Goal: Transaction & Acquisition: Book appointment/travel/reservation

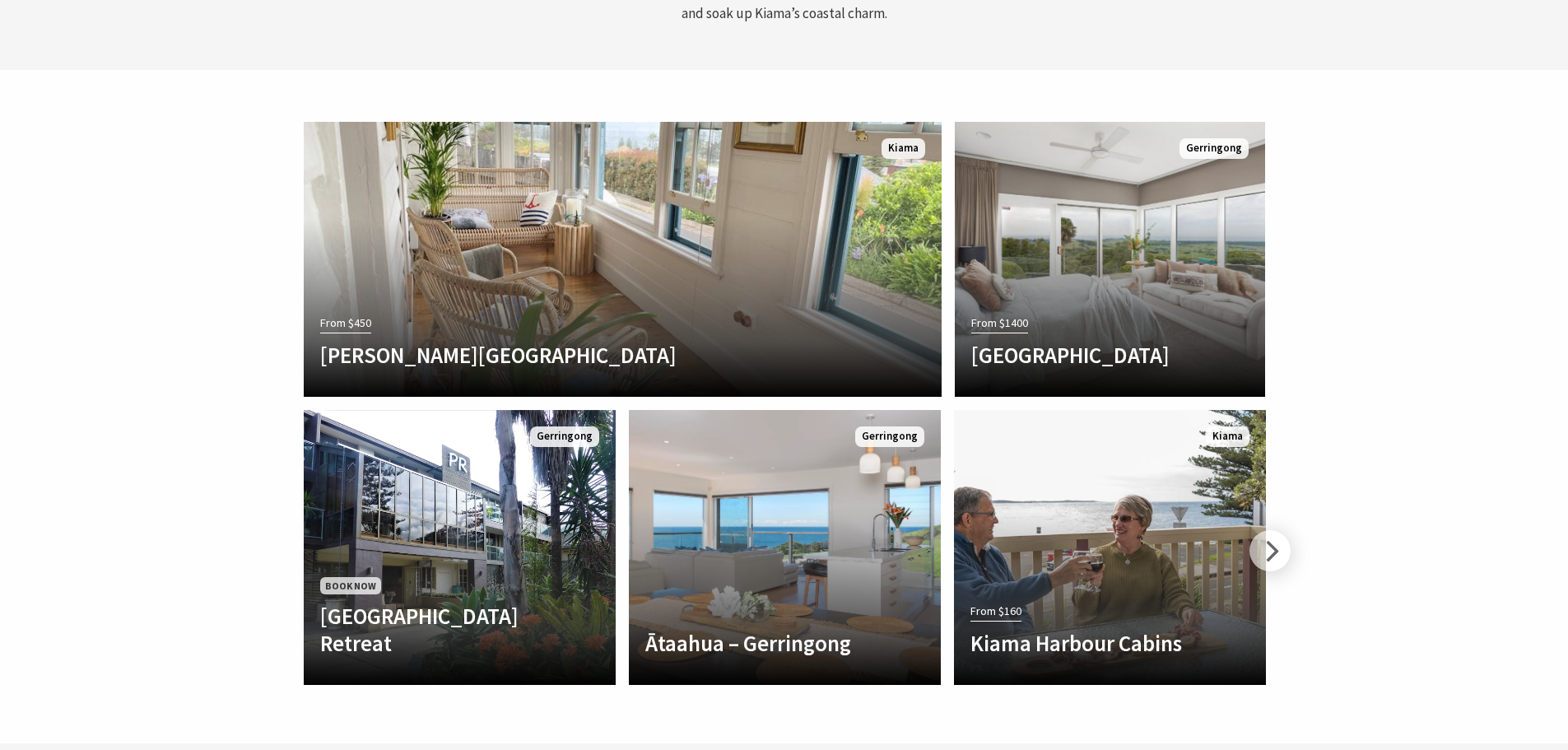
scroll to position [4694, 0]
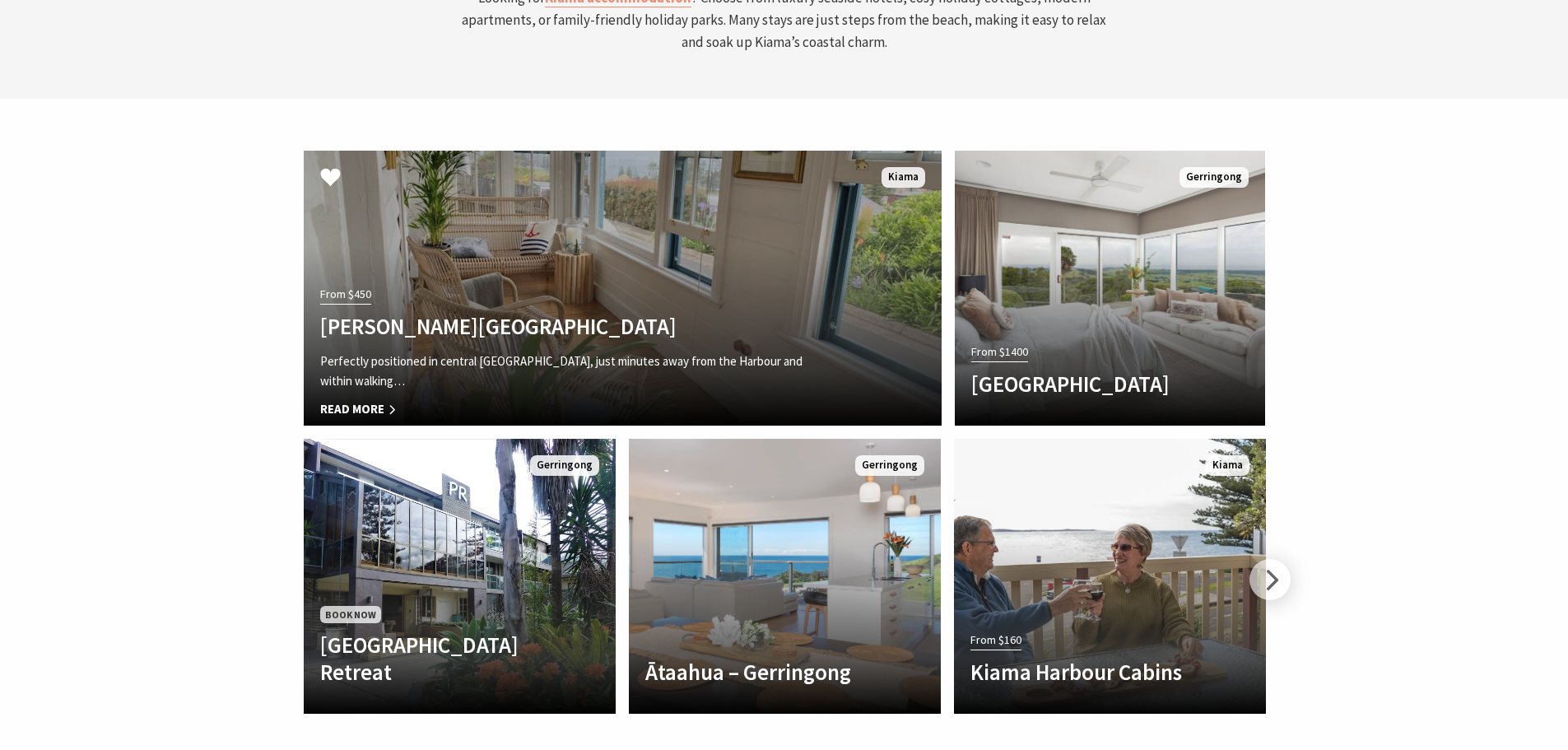
click at [632, 313] on h4 "Allwood Harbour Cottage" at bounding box center [575, 326] width 510 height 26
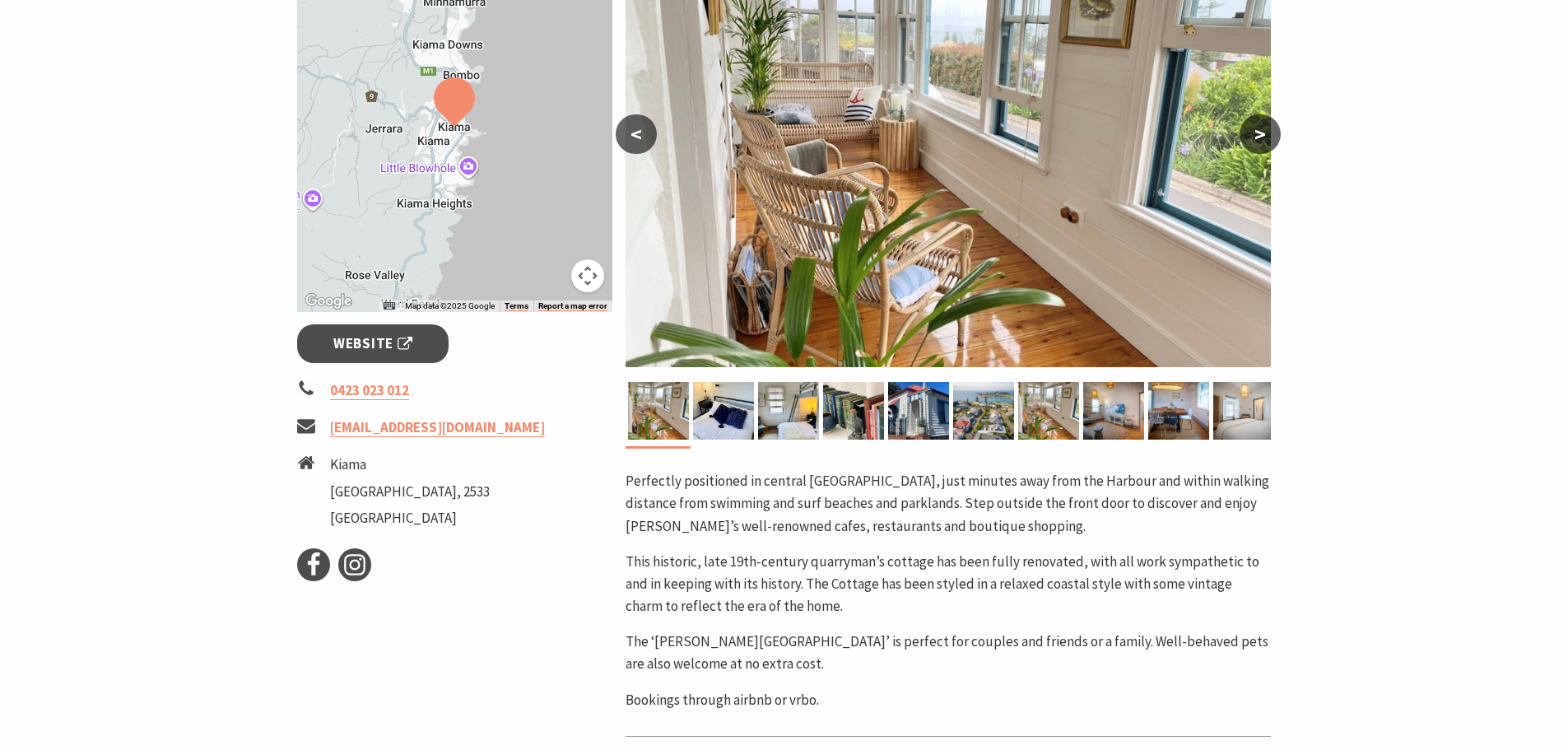
scroll to position [412, 0]
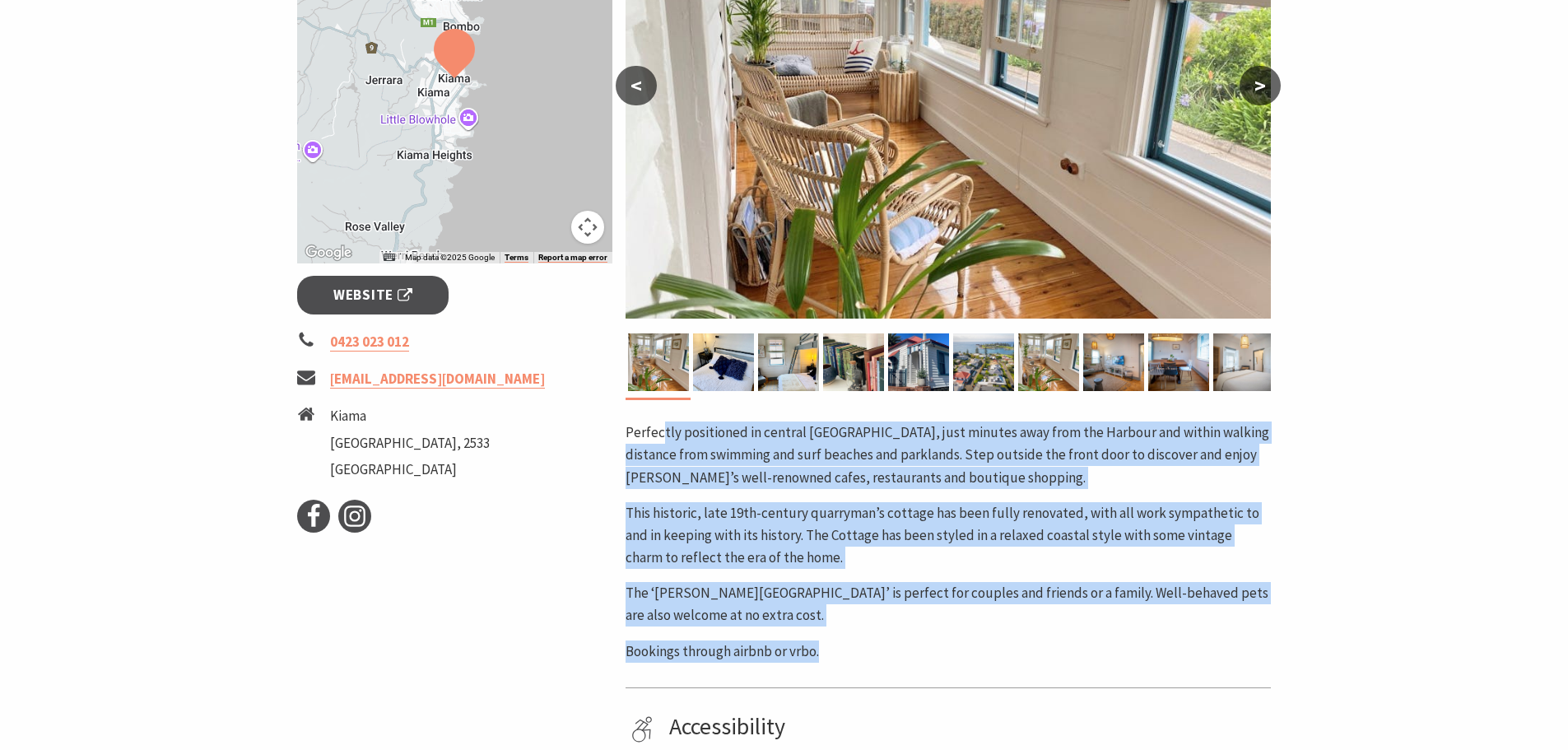
drag, startPoint x: 660, startPoint y: 440, endPoint x: 1093, endPoint y: 637, distance: 475.7
click at [1093, 637] on div "Perfectly positioned in central Kiama, just minutes away from the Harbour and w…" at bounding box center [947, 542] width 645 height 242
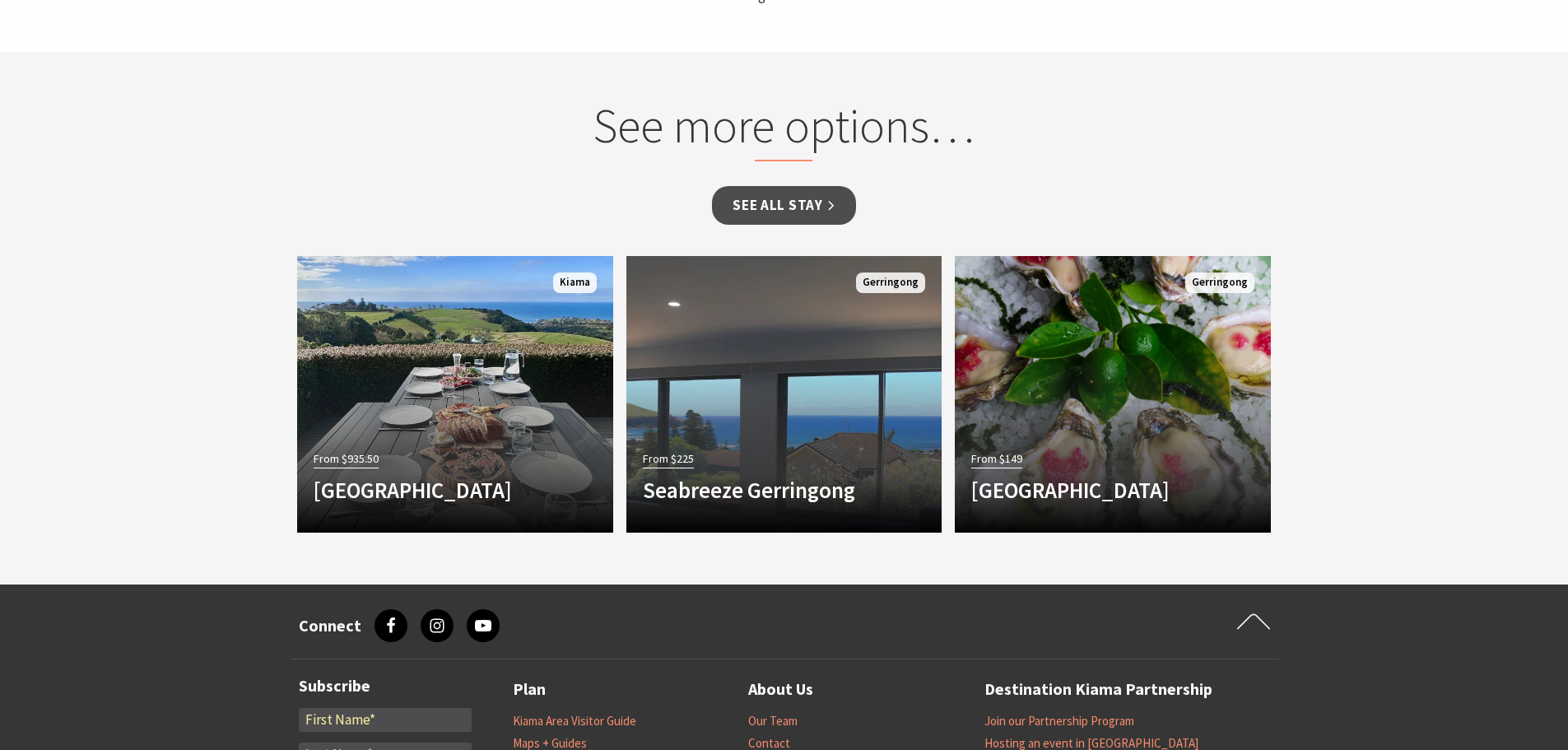
scroll to position [1400, 0]
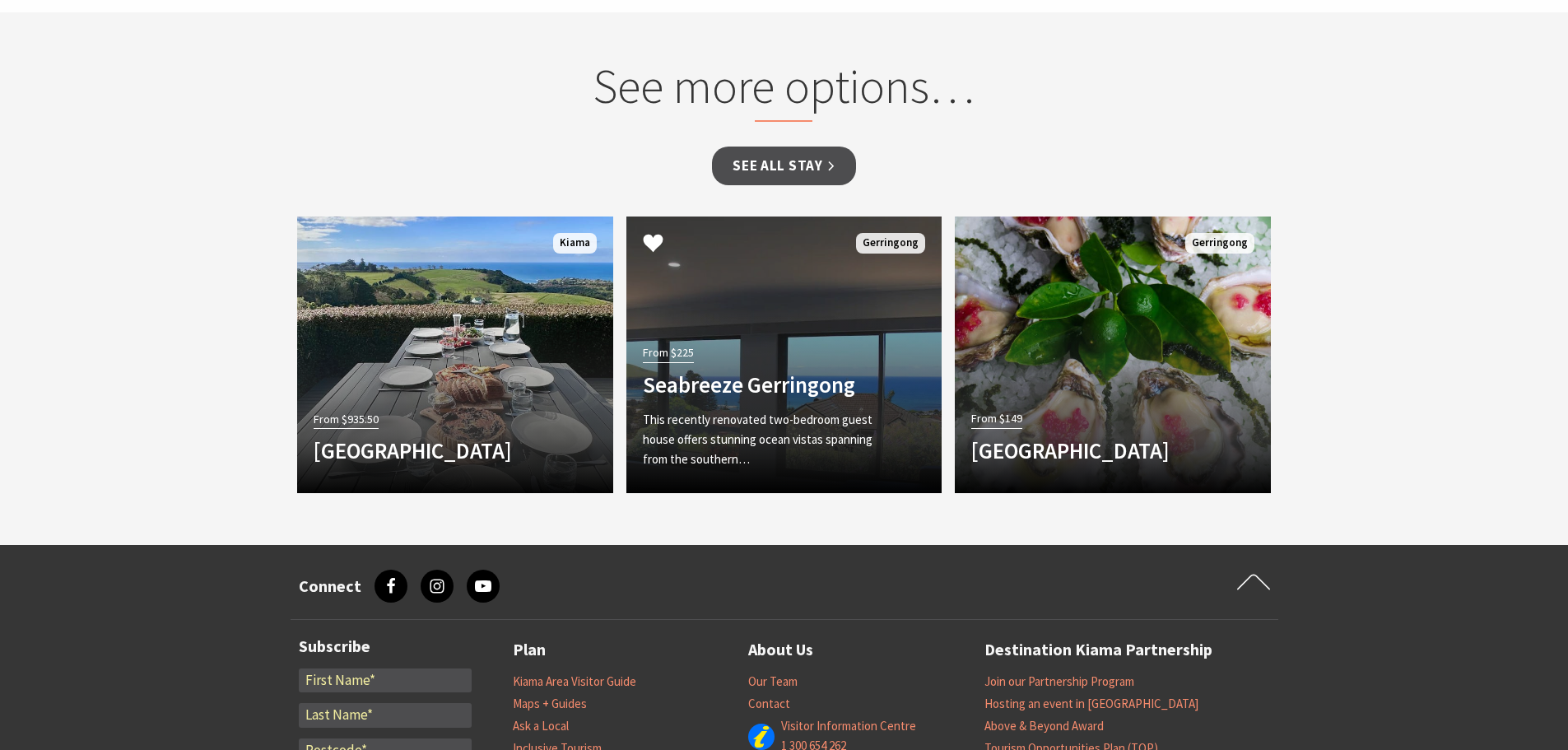
click at [840, 393] on div "From $225 Seabreeze Gerringong This recently renovated two-bedroom guest house …" at bounding box center [760, 408] width 268 height 135
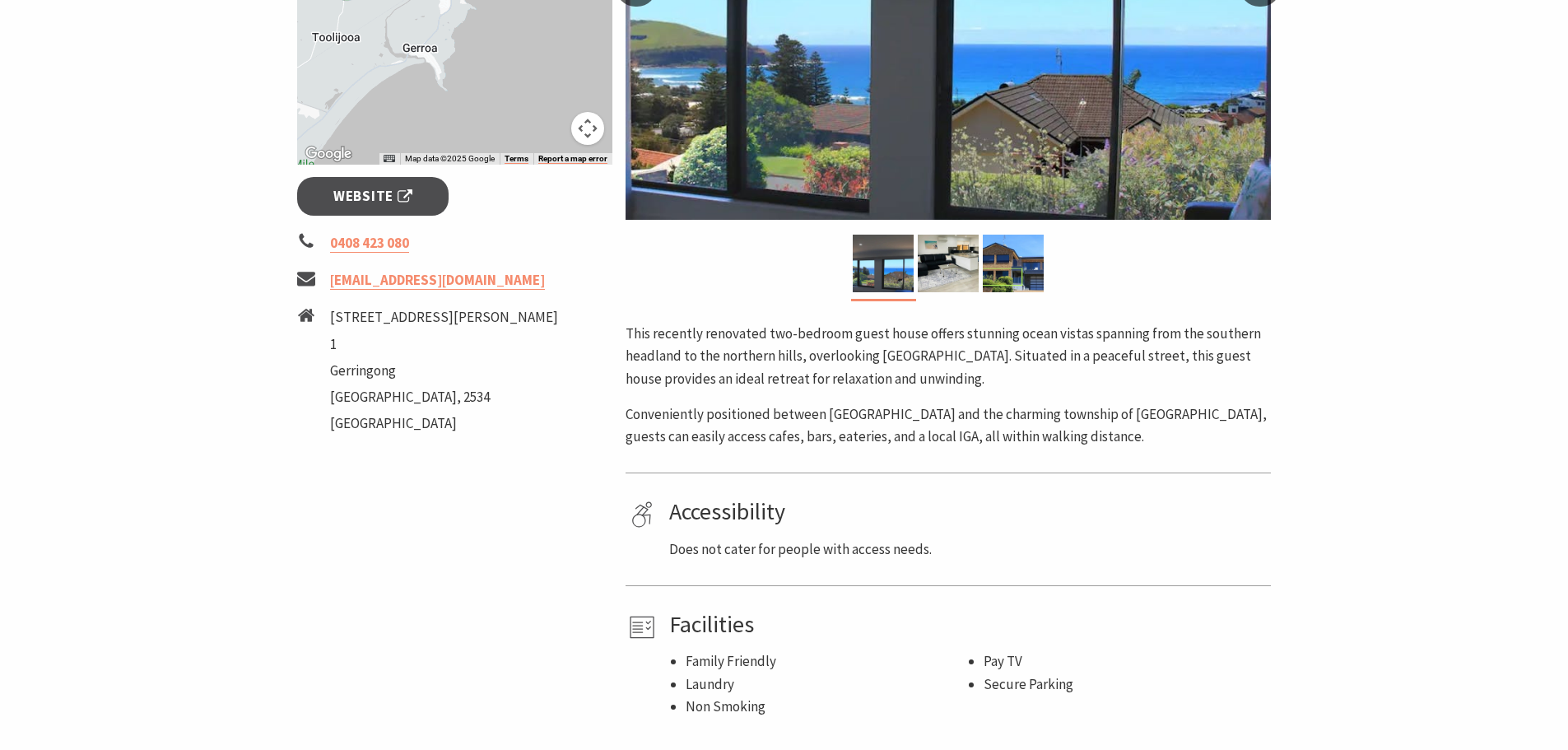
scroll to position [494, 0]
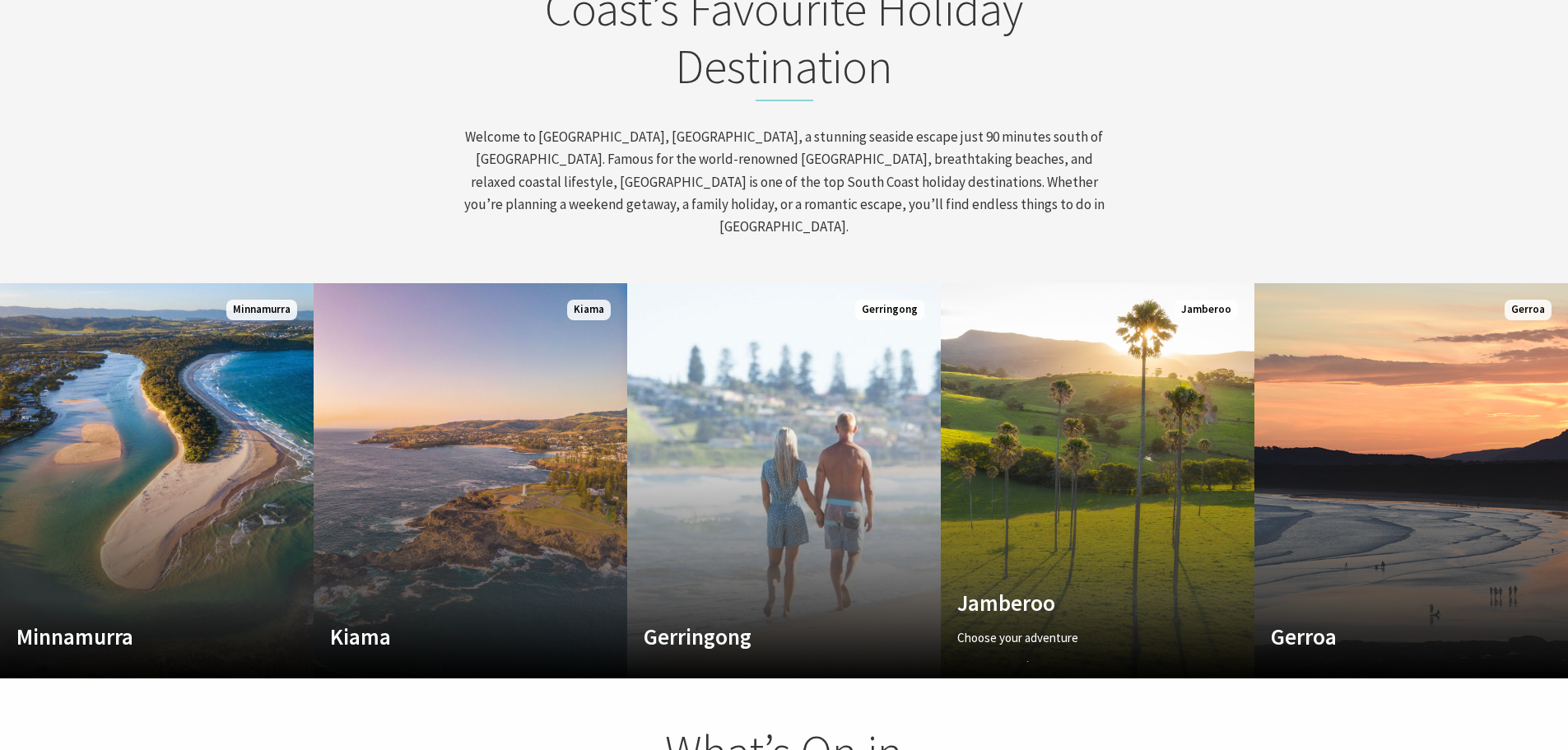
scroll to position [287, 1580]
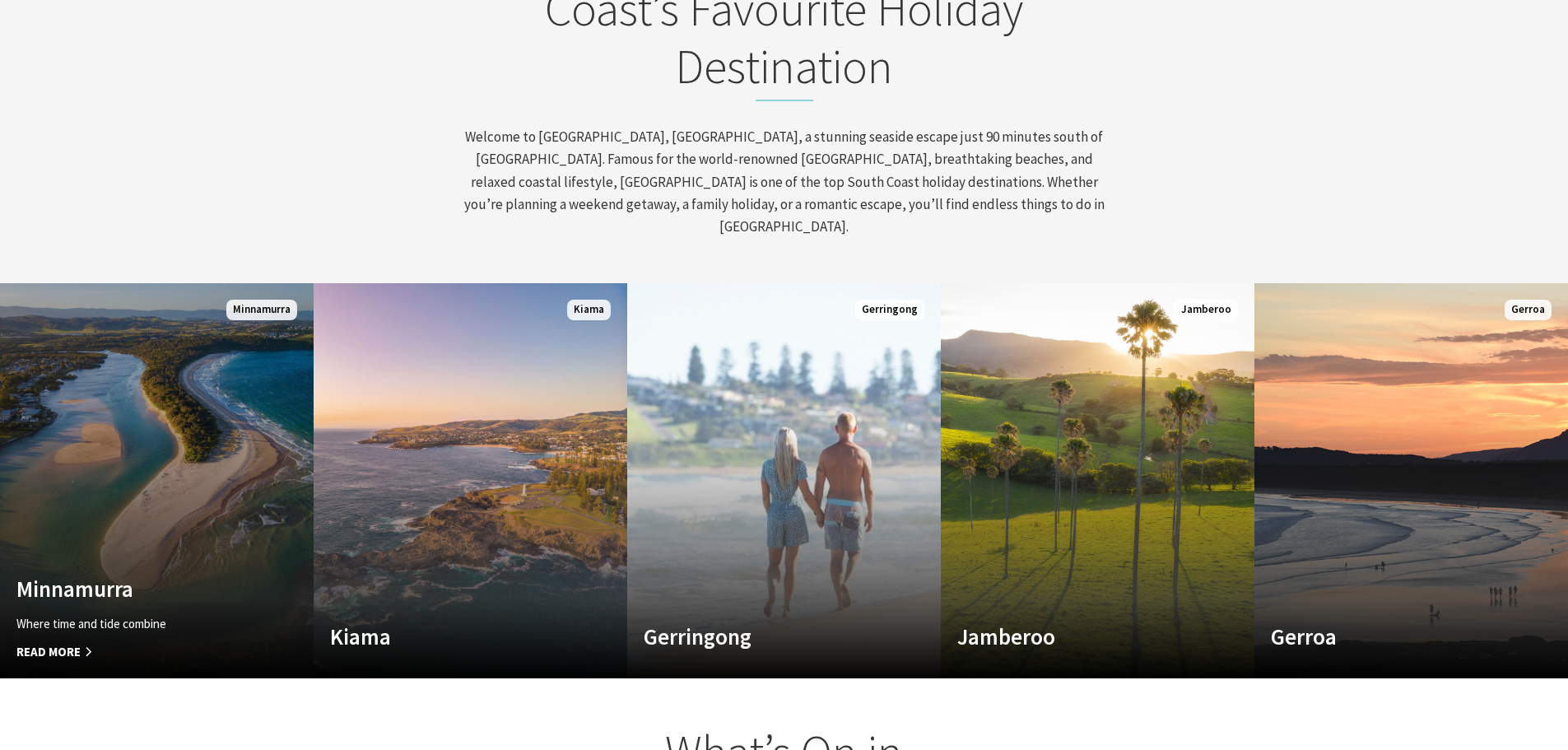
click at [236, 398] on link "Custom Image Used Minnamurra Where time and tide combine Read More Minnamurra" at bounding box center [156, 481] width 314 height 396
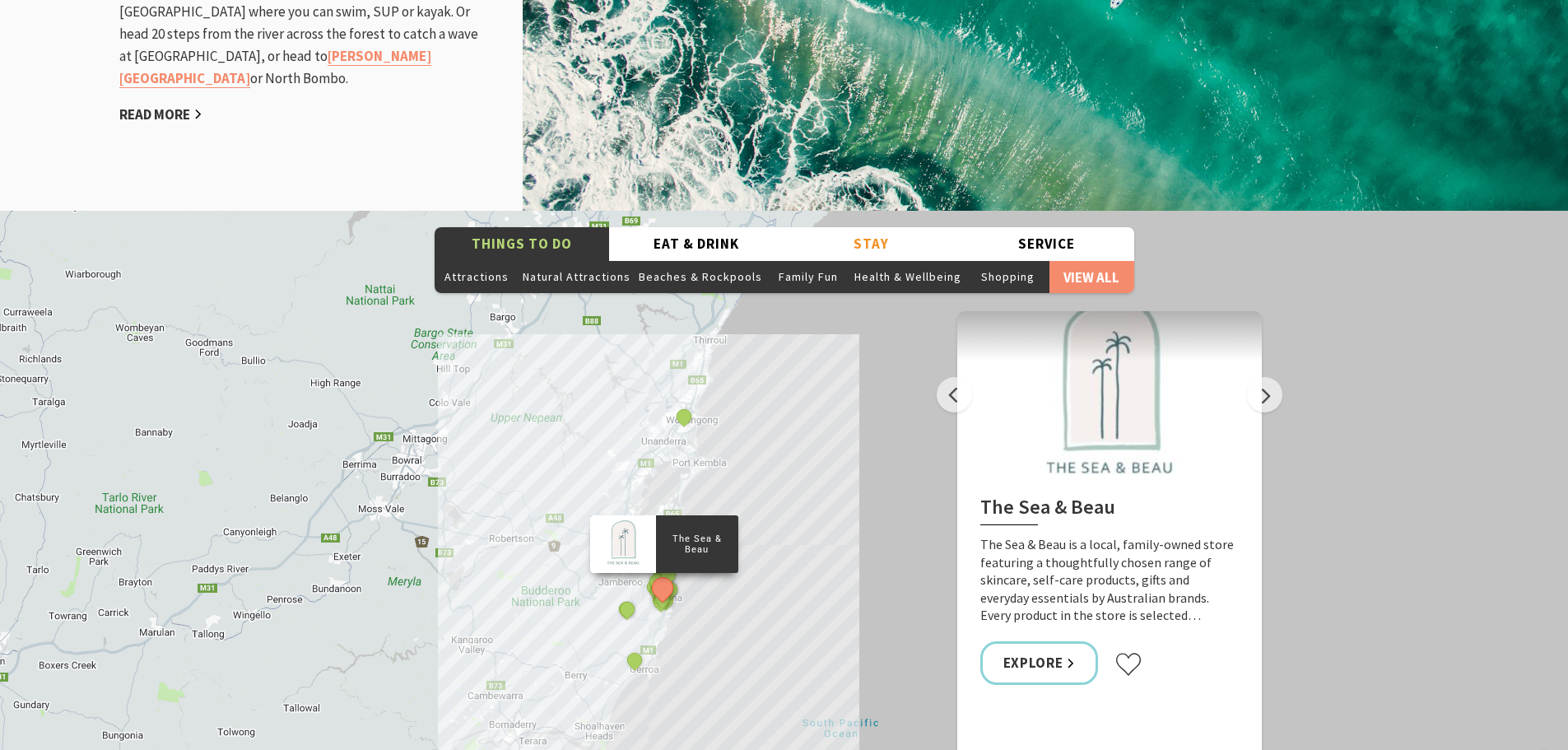
scroll to position [2553, 0]
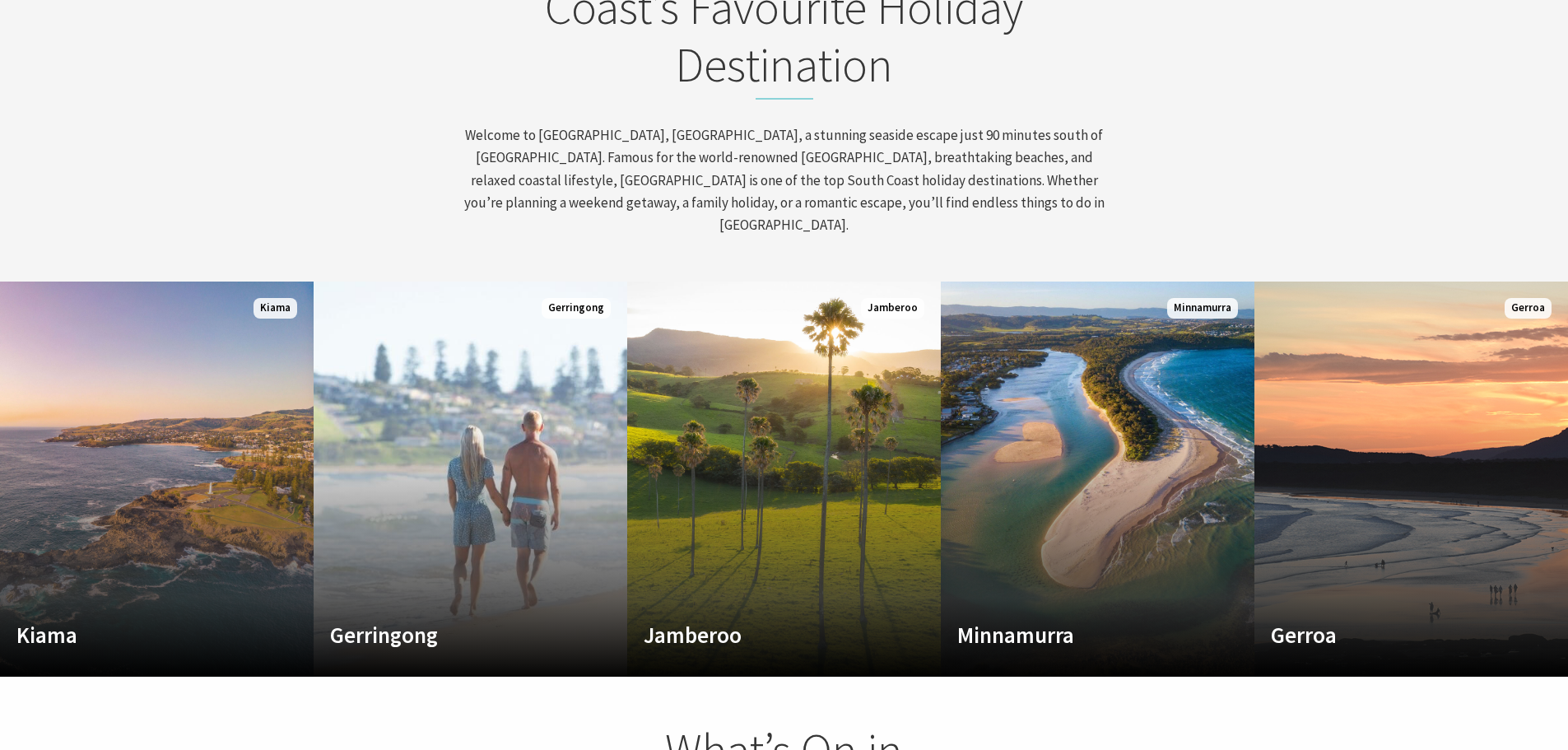
scroll to position [287, 1580]
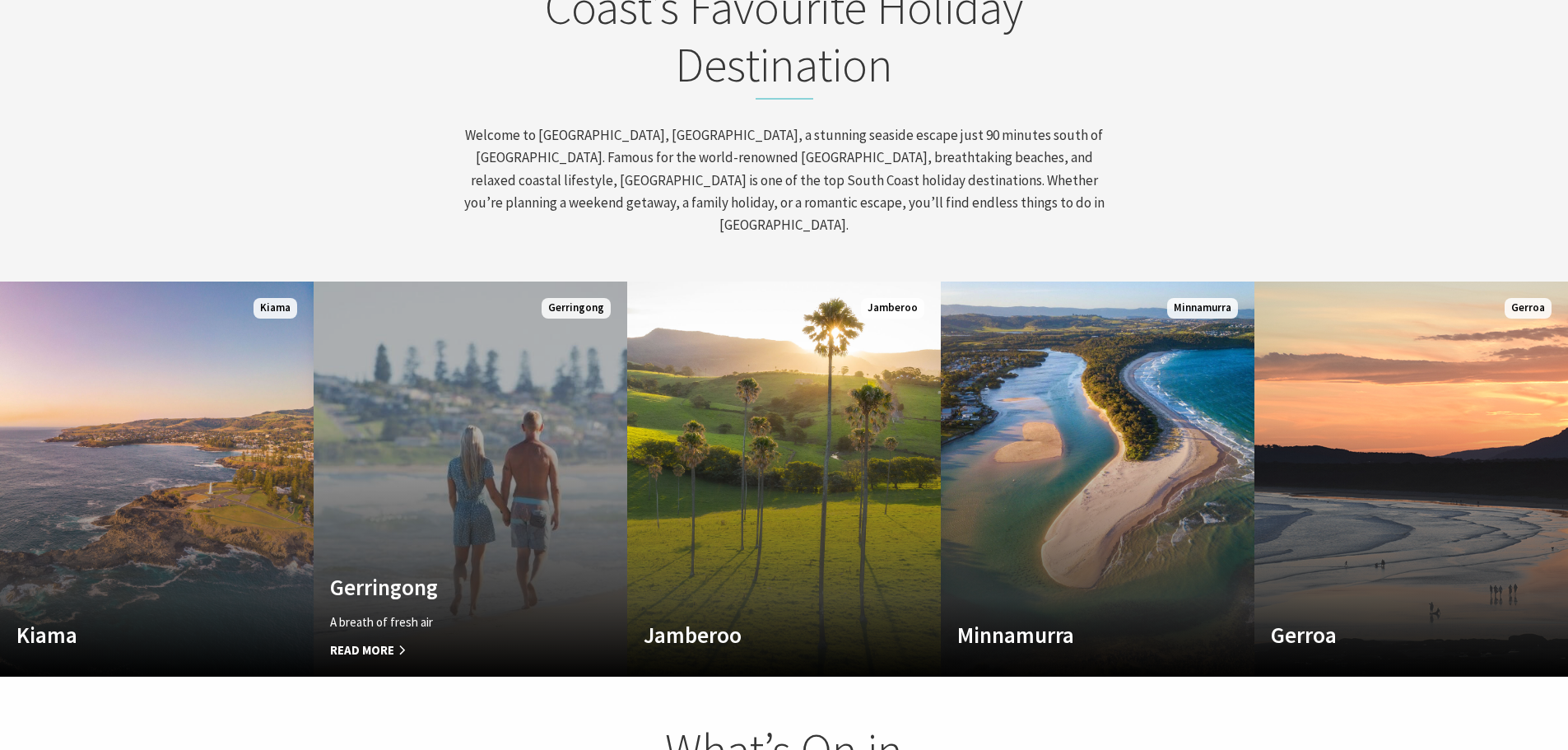
click at [359, 613] on p "A breath of fresh air" at bounding box center [447, 622] width 234 height 19
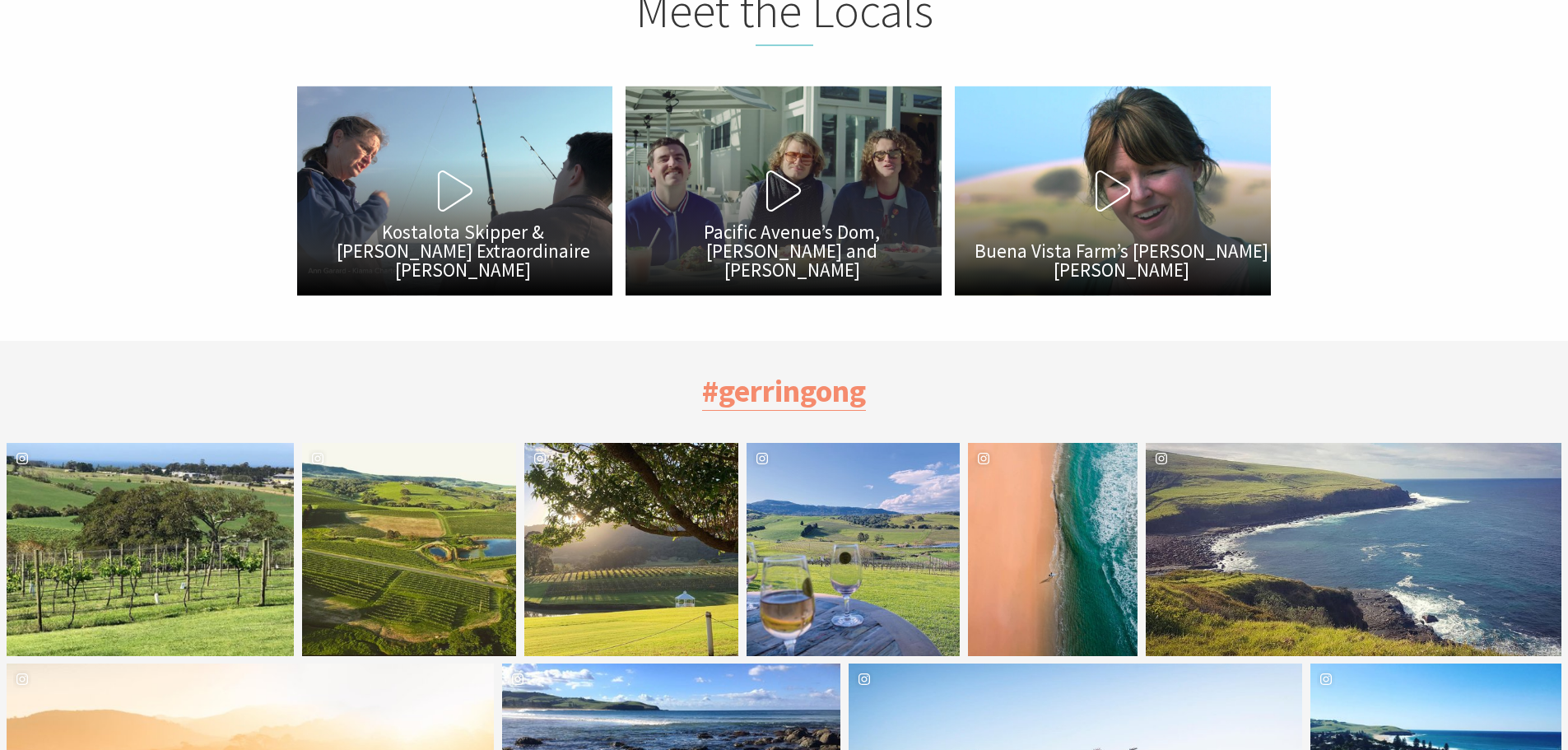
scroll to position [5188, 0]
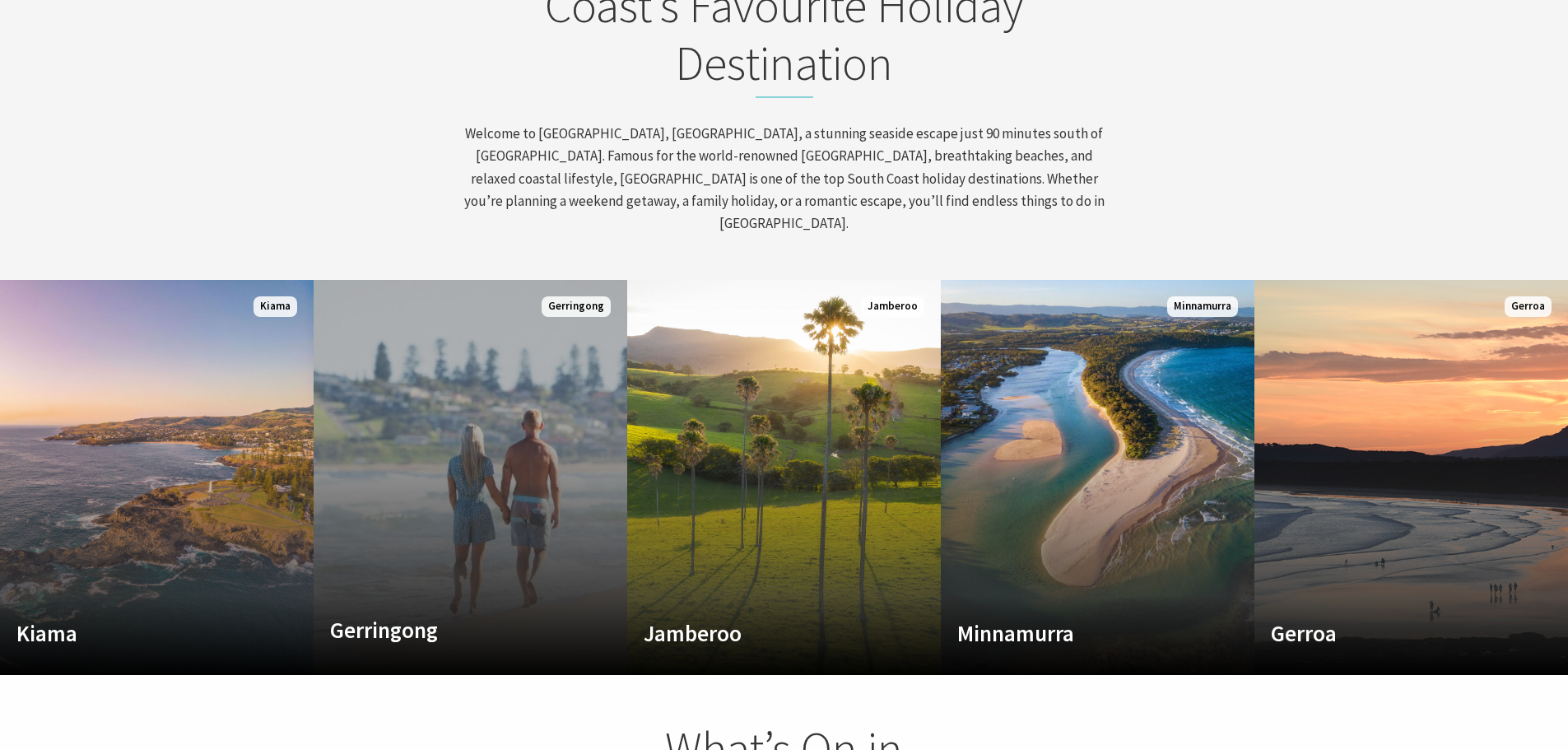
scroll to position [266, 1580]
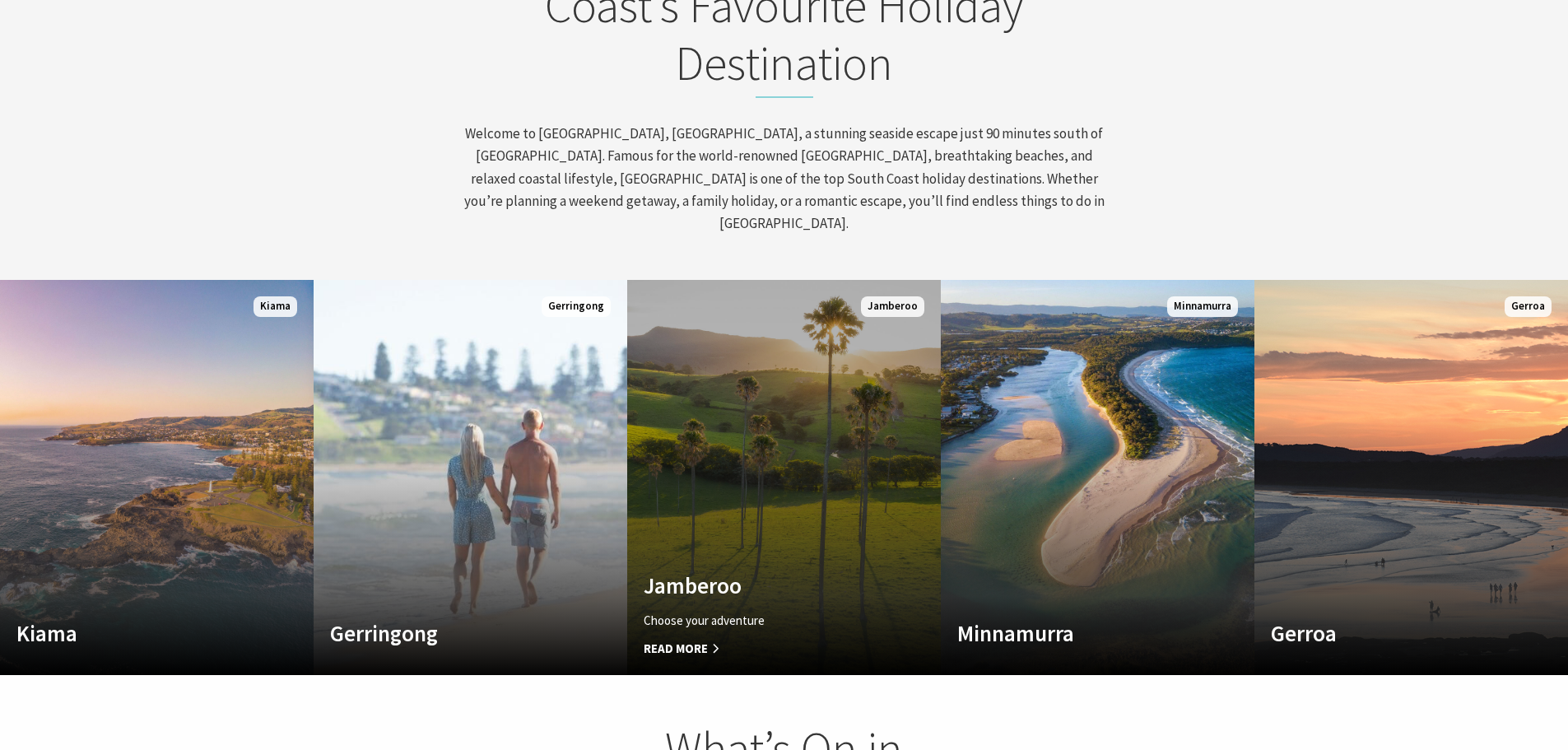
click at [677, 611] on p "Choose your adventure" at bounding box center [760, 620] width 234 height 19
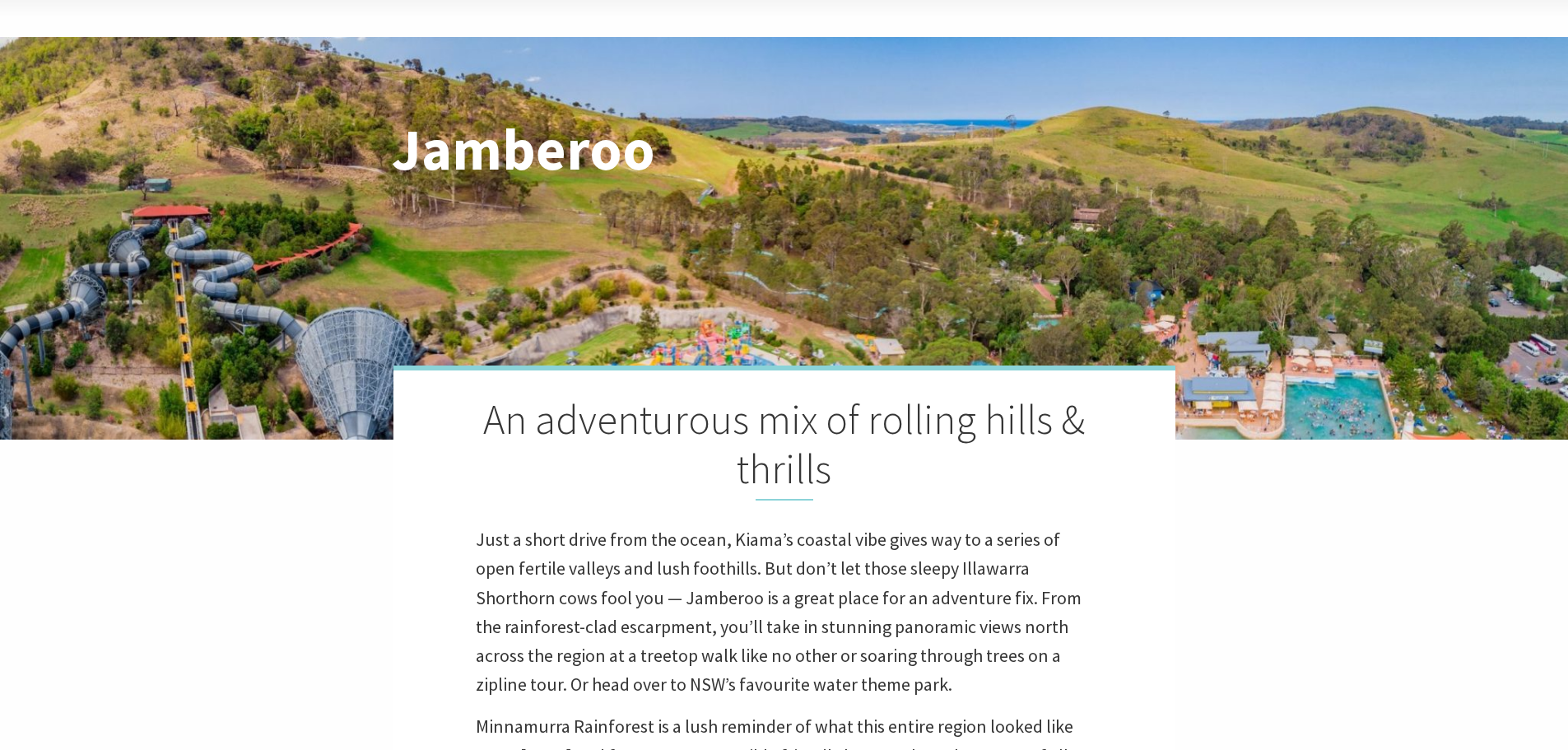
scroll to position [329, 0]
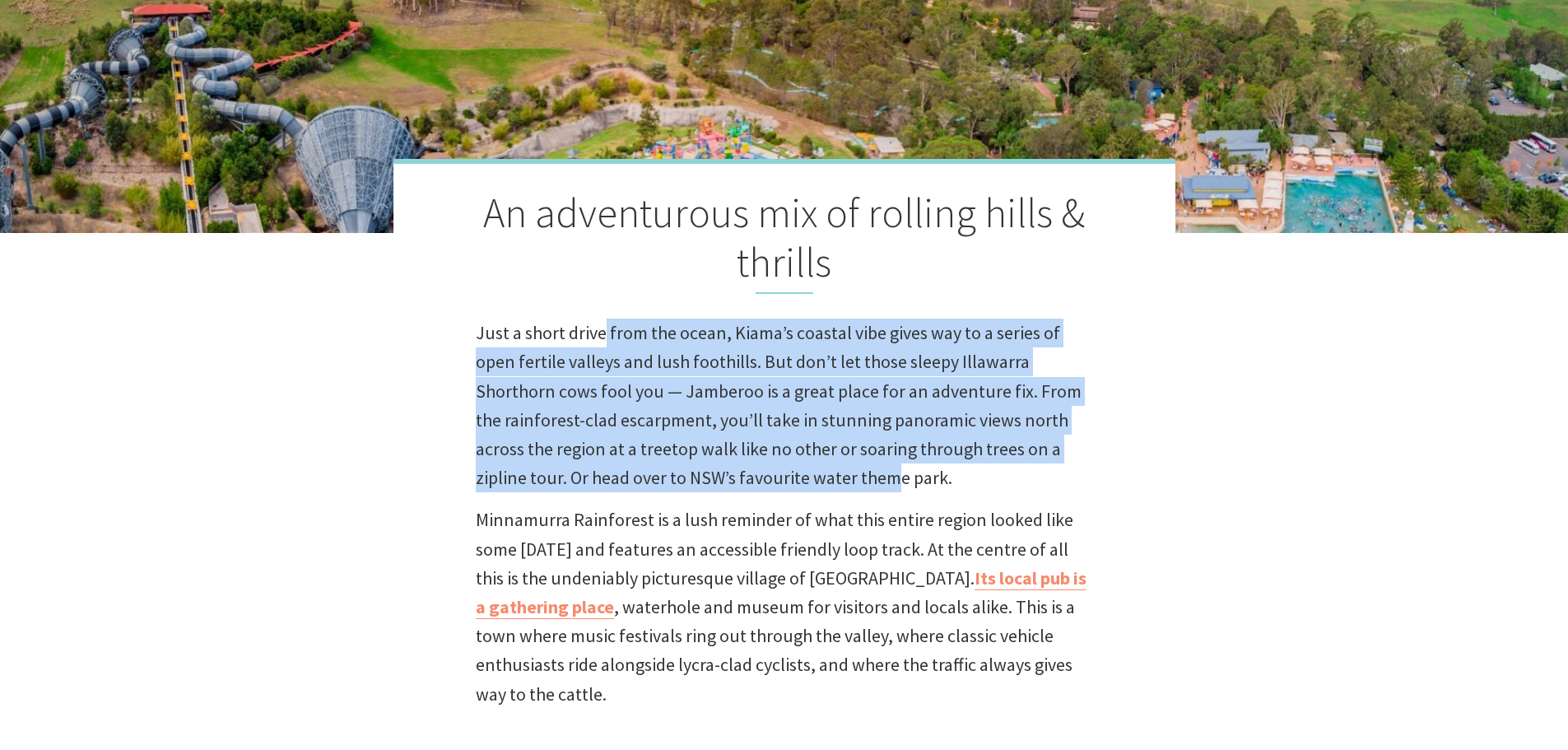
drag, startPoint x: 605, startPoint y: 332, endPoint x: 896, endPoint y: 483, distance: 327.8
click at [896, 483] on p "Just a short drive from the ocean, Kiama’s coastal vibe gives way to a series o…" at bounding box center [784, 406] width 617 height 173
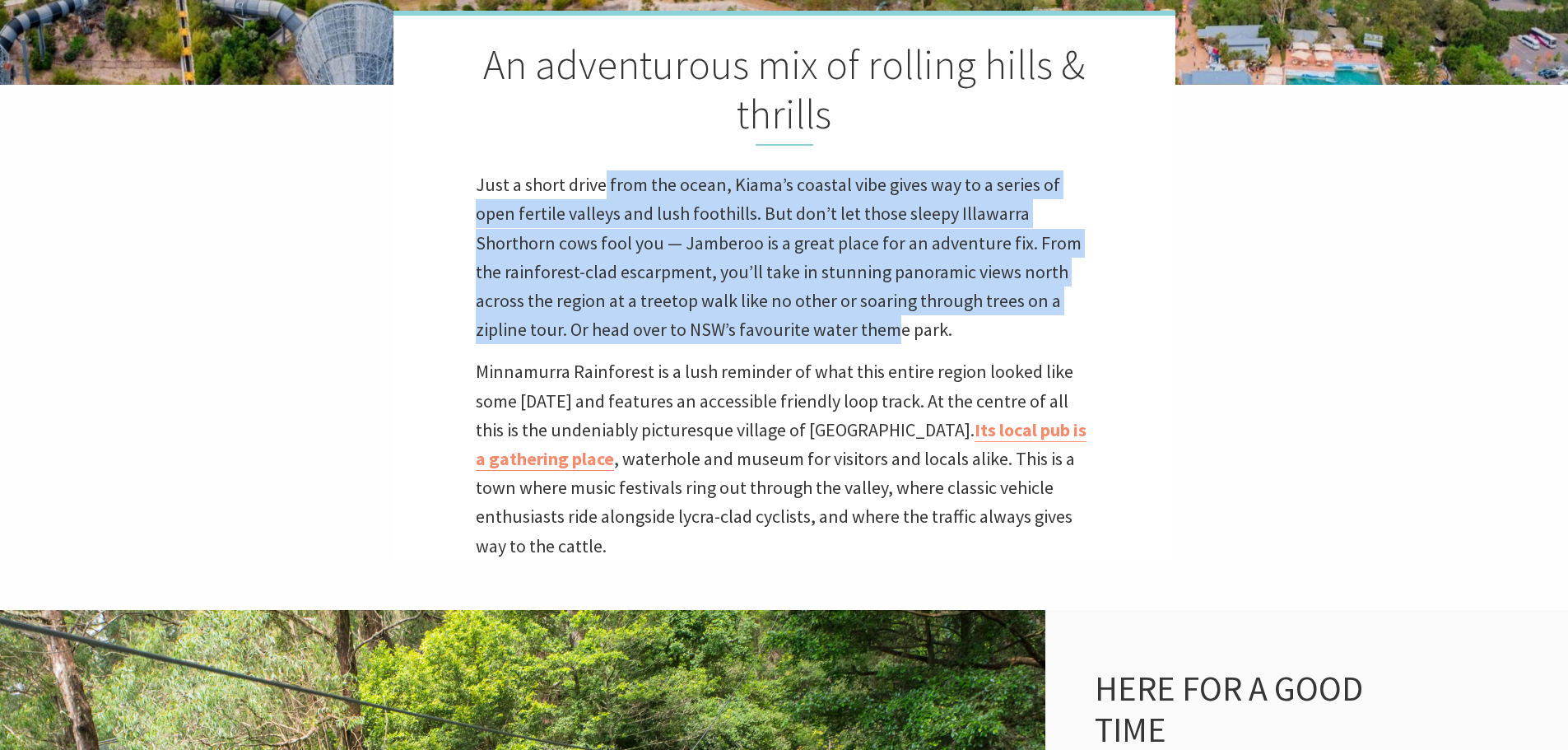
scroll to position [494, 0]
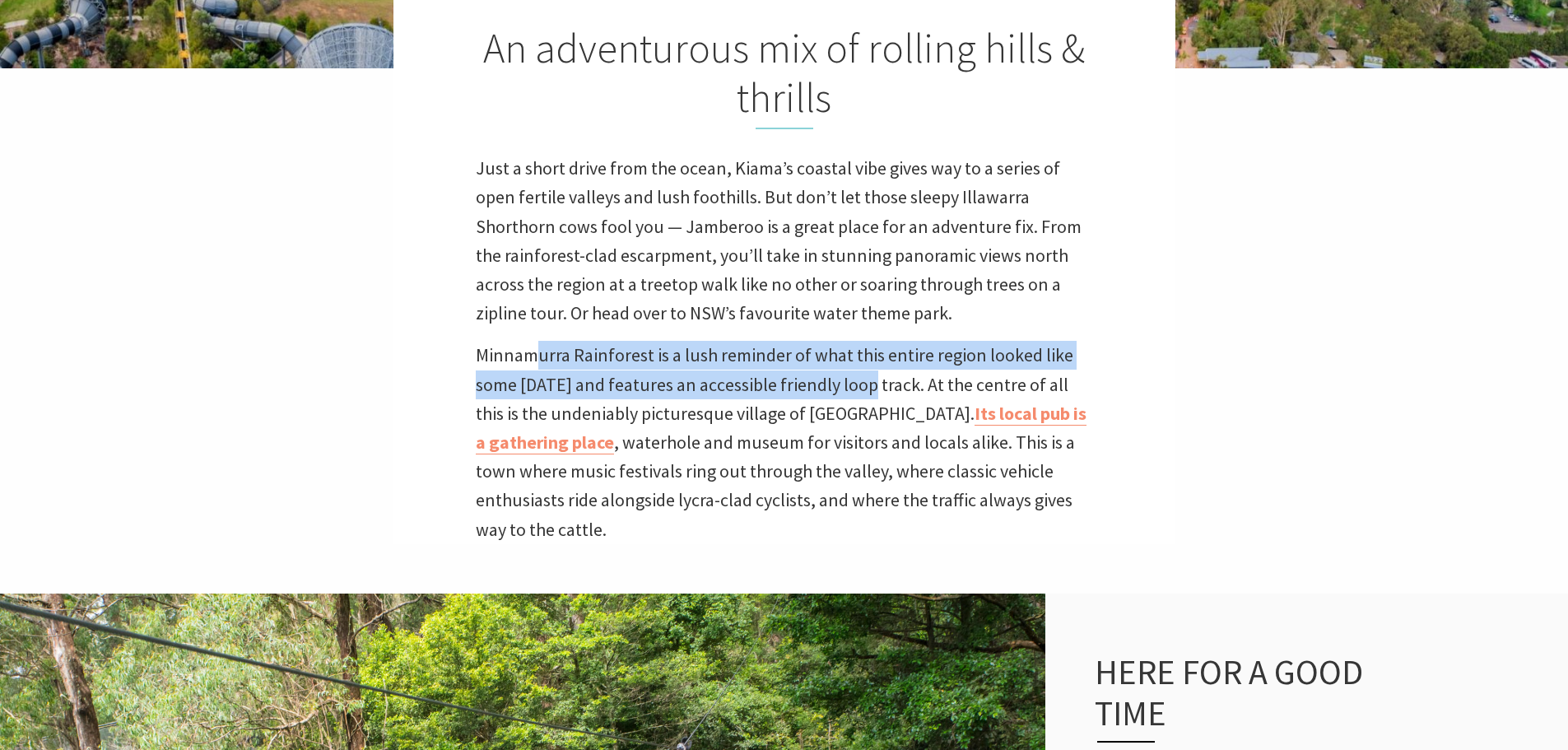
drag, startPoint x: 536, startPoint y: 357, endPoint x: 872, endPoint y: 373, distance: 336.4
click at [872, 373] on p "Minnamurra Rainforest is a lush reminder of what this entire region looked like…" at bounding box center [784, 442] width 617 height 203
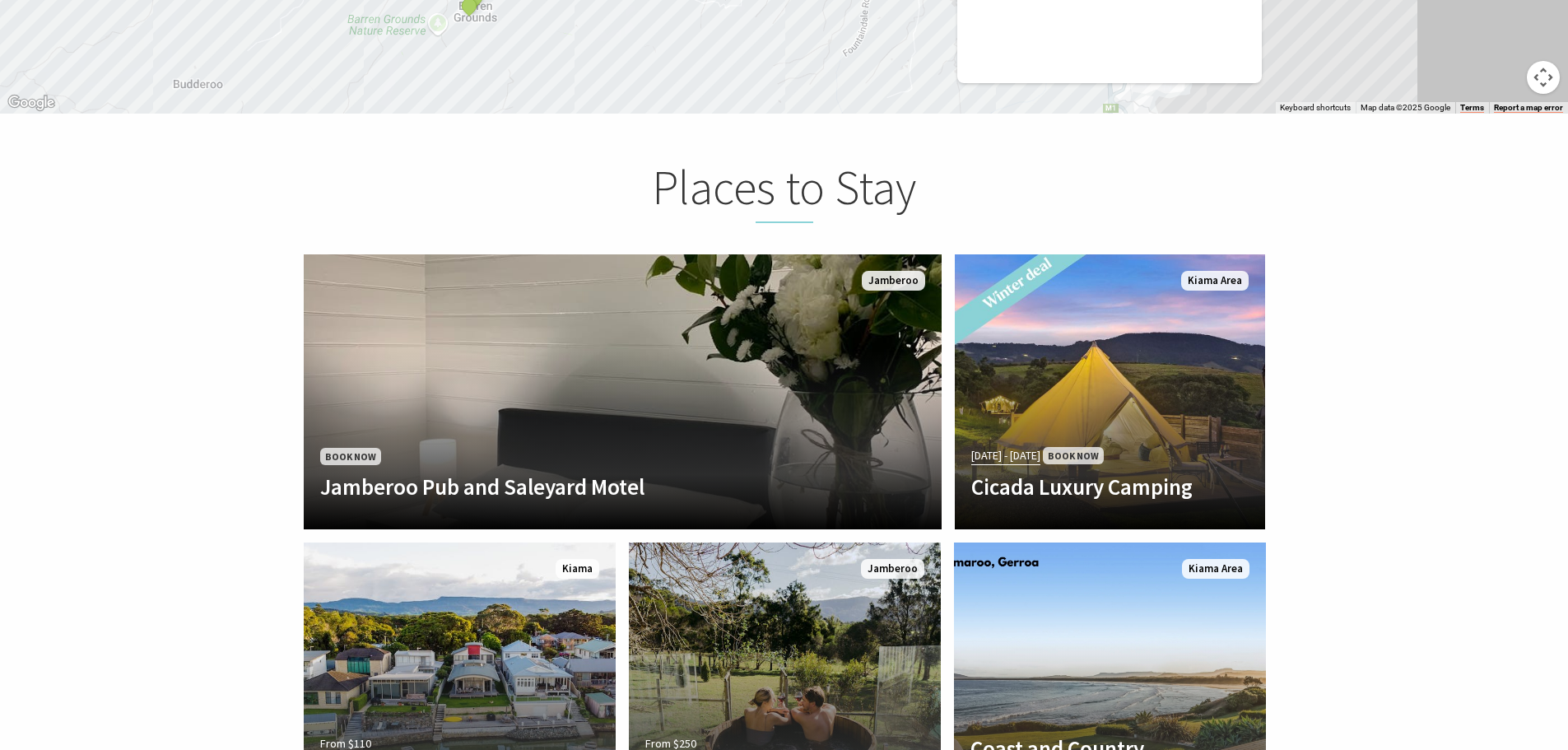
scroll to position [3129, 0]
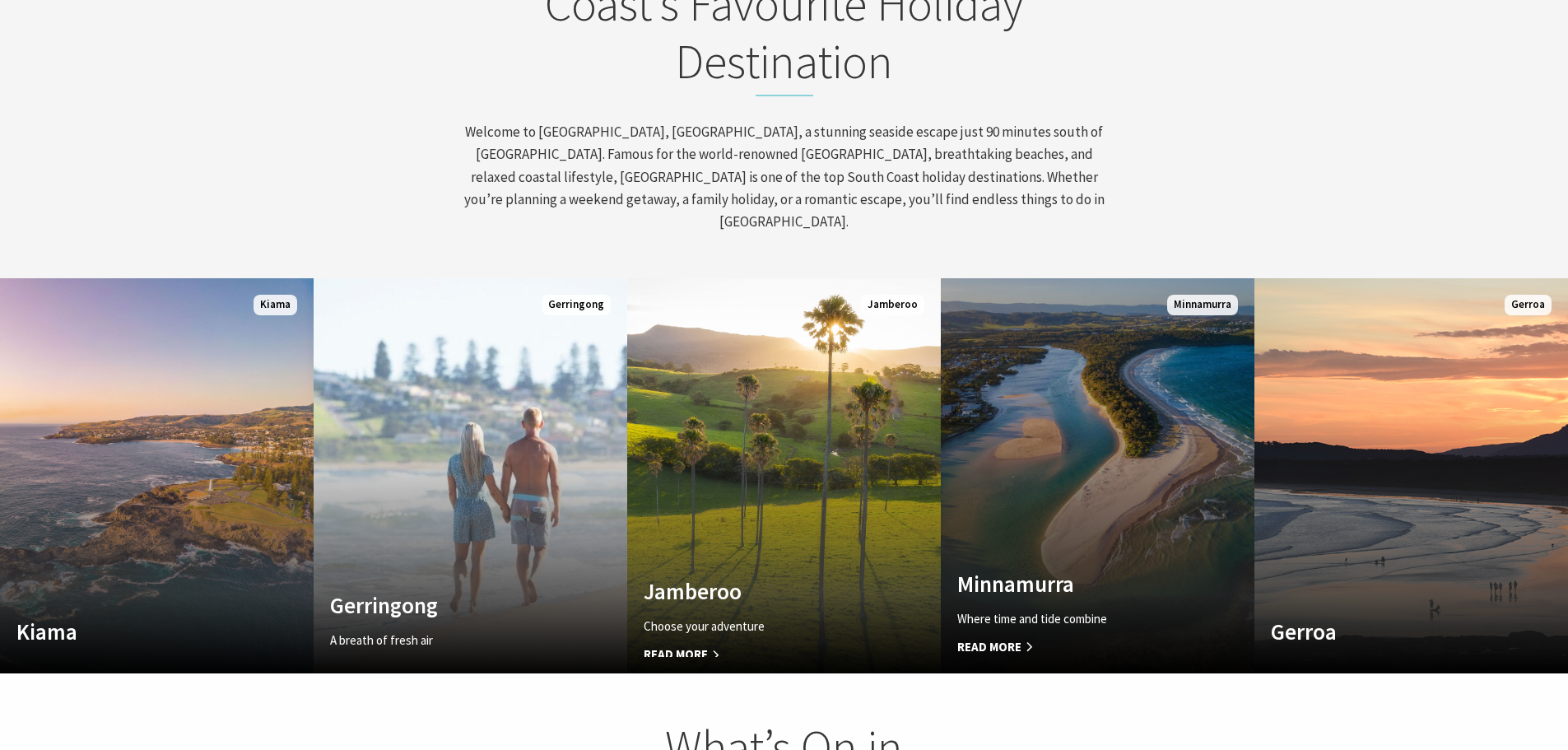
scroll to position [266, 1580]
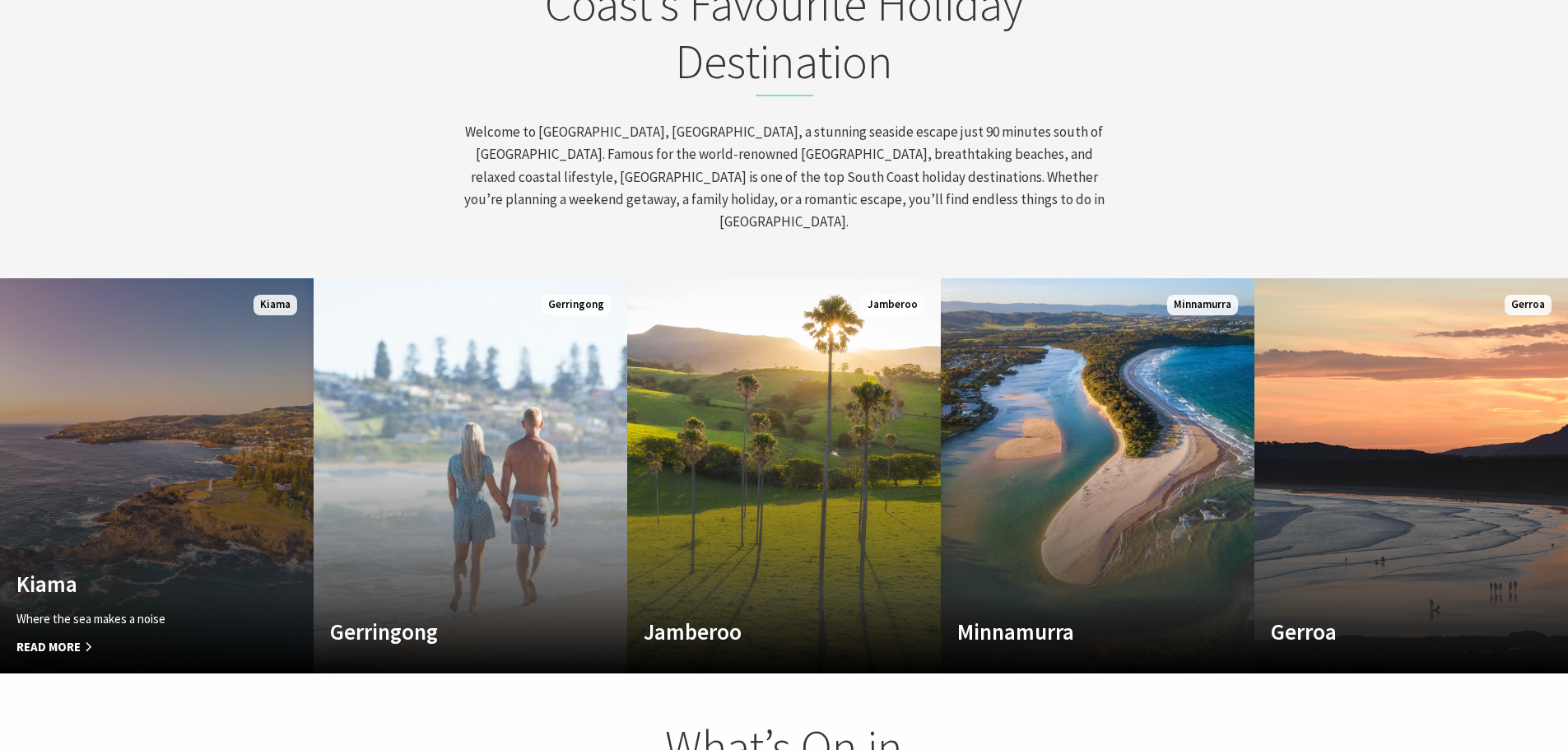
click at [247, 450] on link "Custom Image Used [GEOGRAPHIC_DATA] Where the sea makes a noise Read More [GEOG…" at bounding box center [156, 476] width 314 height 396
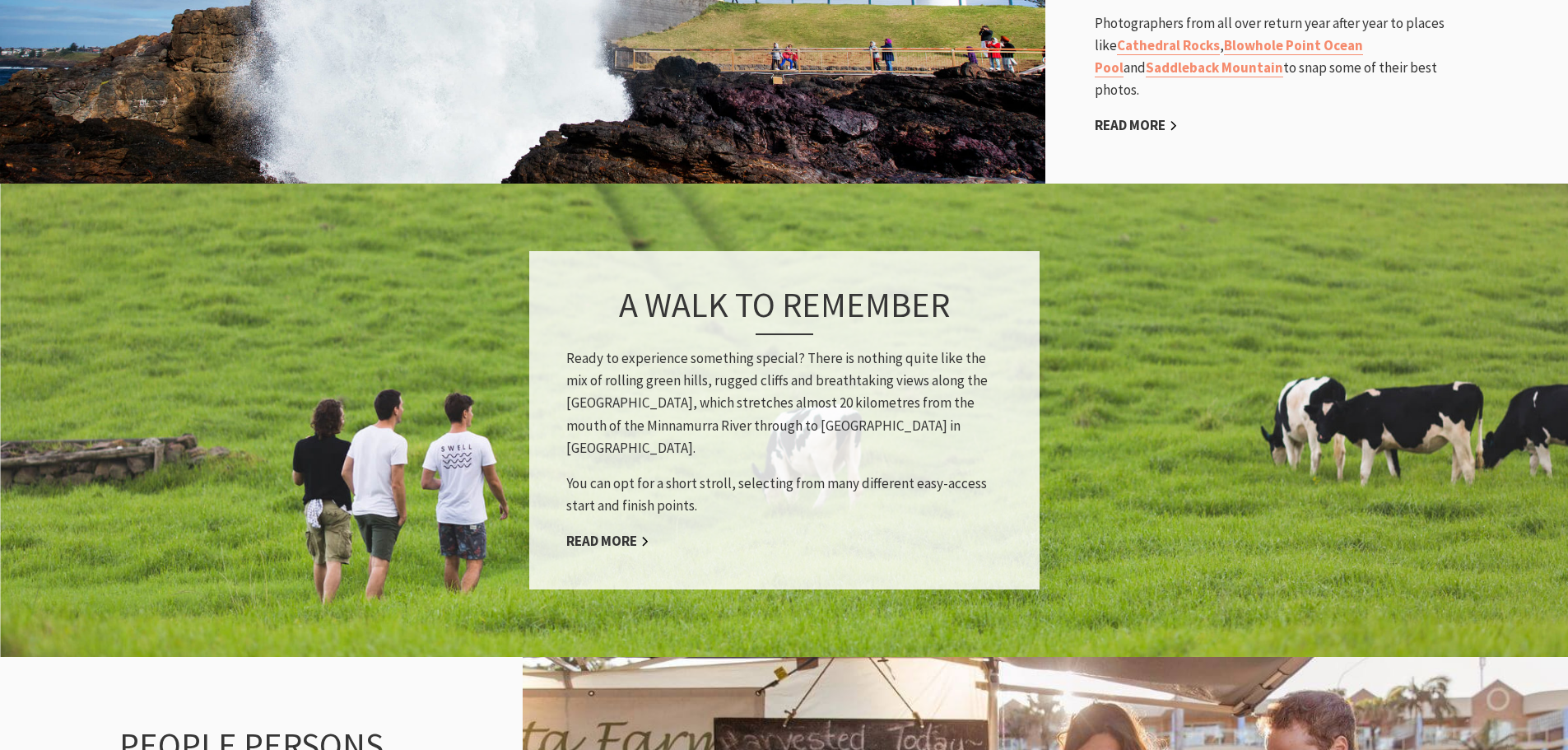
scroll to position [1400, 0]
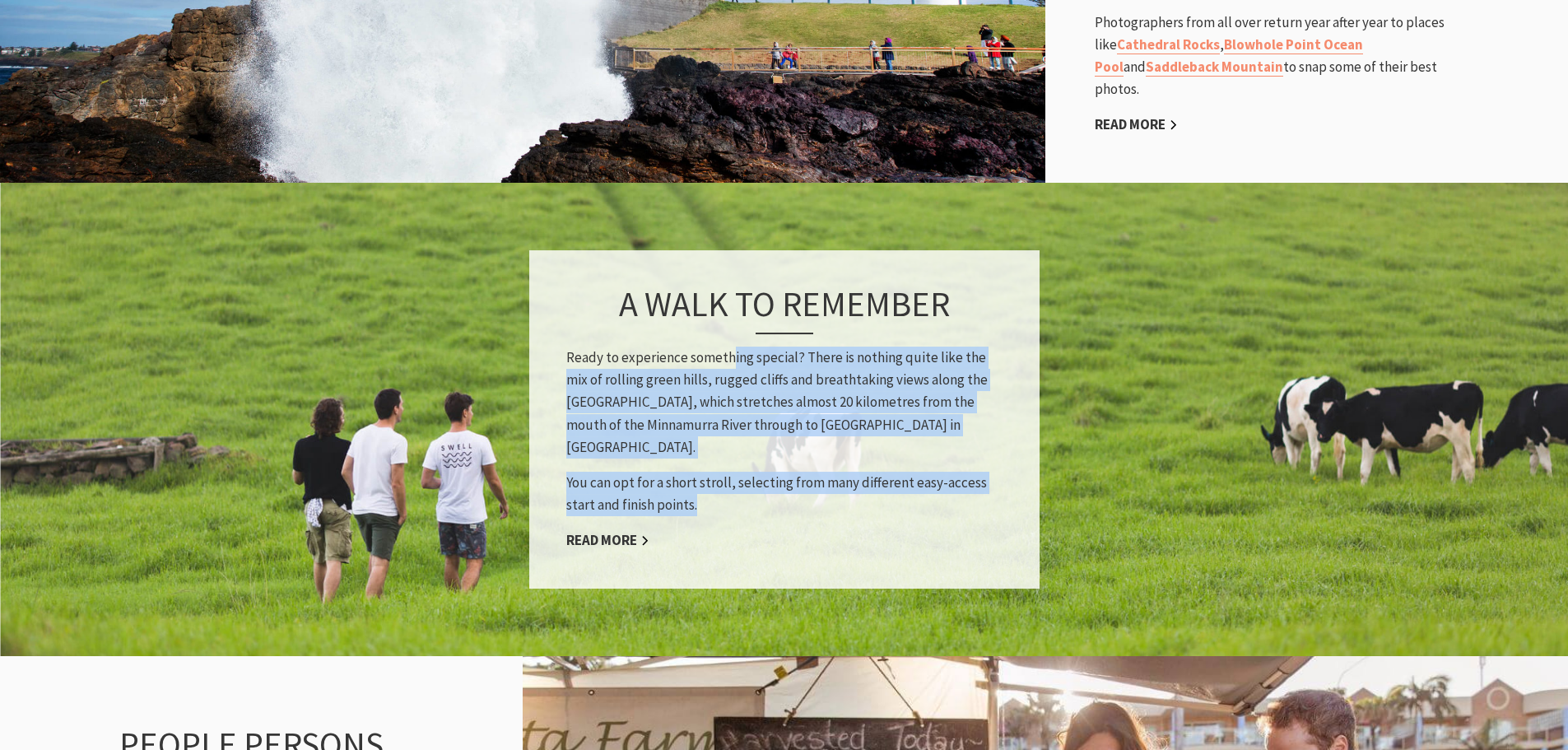
drag, startPoint x: 731, startPoint y: 338, endPoint x: 887, endPoint y: 470, distance: 204.4
click at [887, 470] on div "A walk to remember Ready to experience something special? There is nothing quit…" at bounding box center [784, 419] width 511 height 339
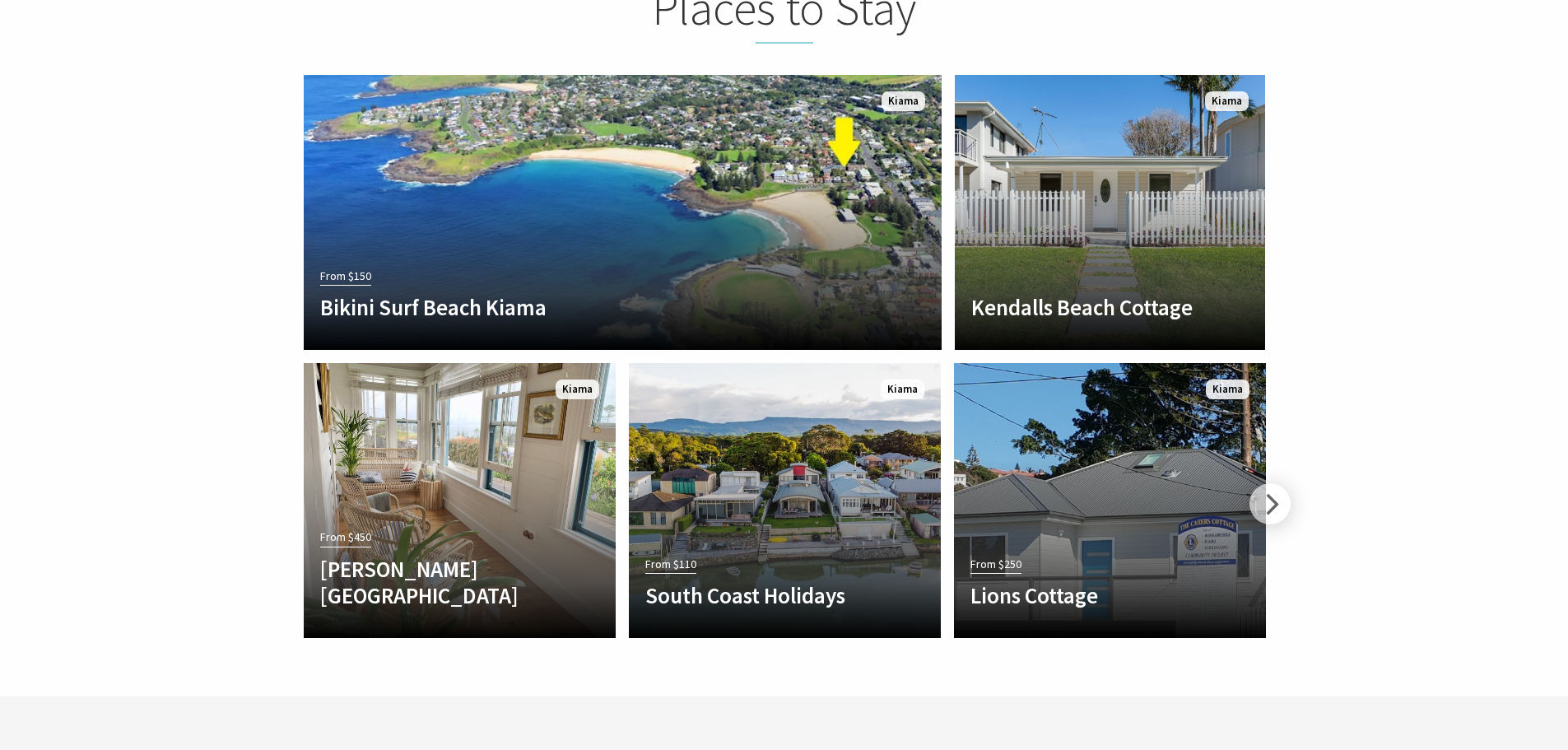
scroll to position [3705, 0]
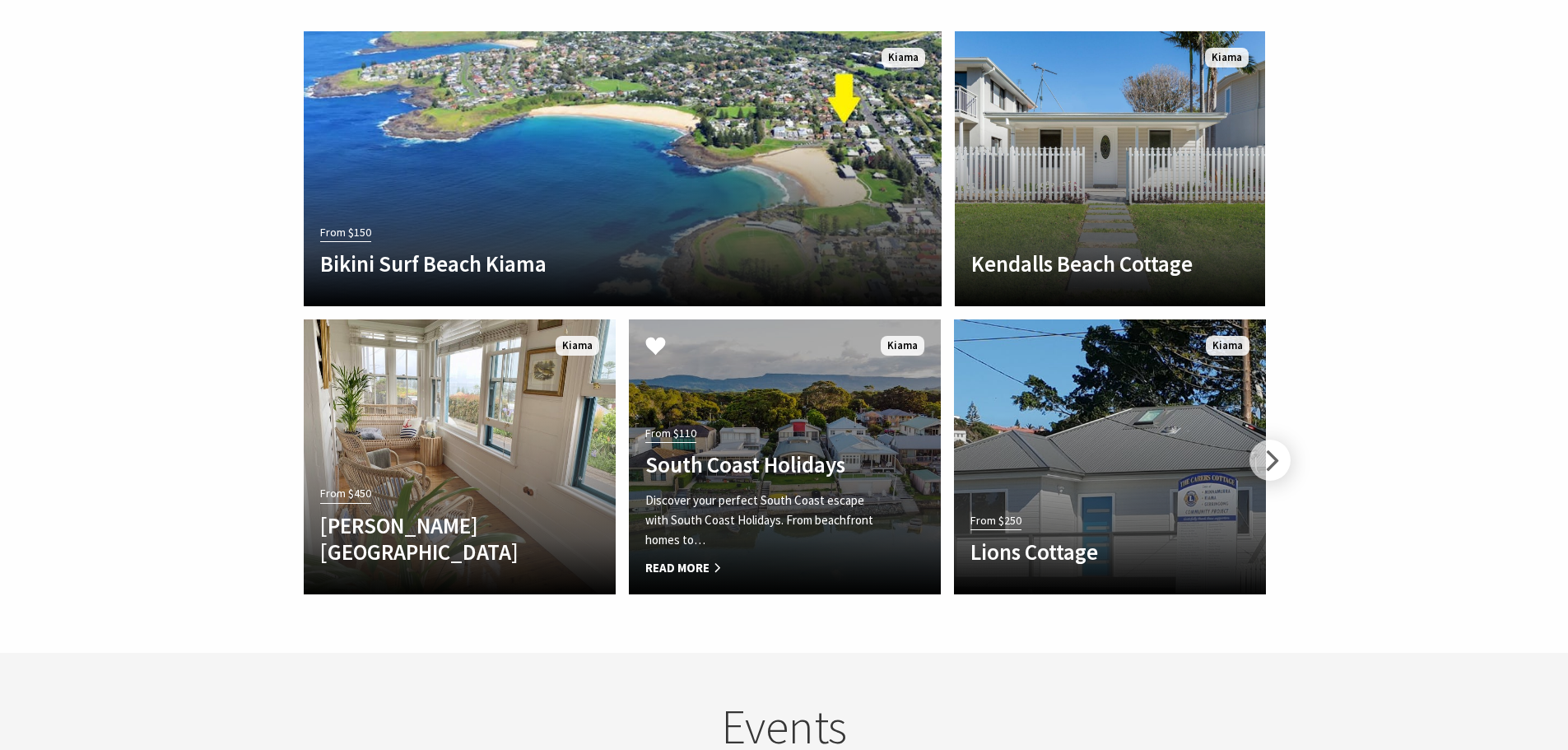
click at [805, 451] on h4 "South Coast Holidays" at bounding box center [761, 464] width 232 height 26
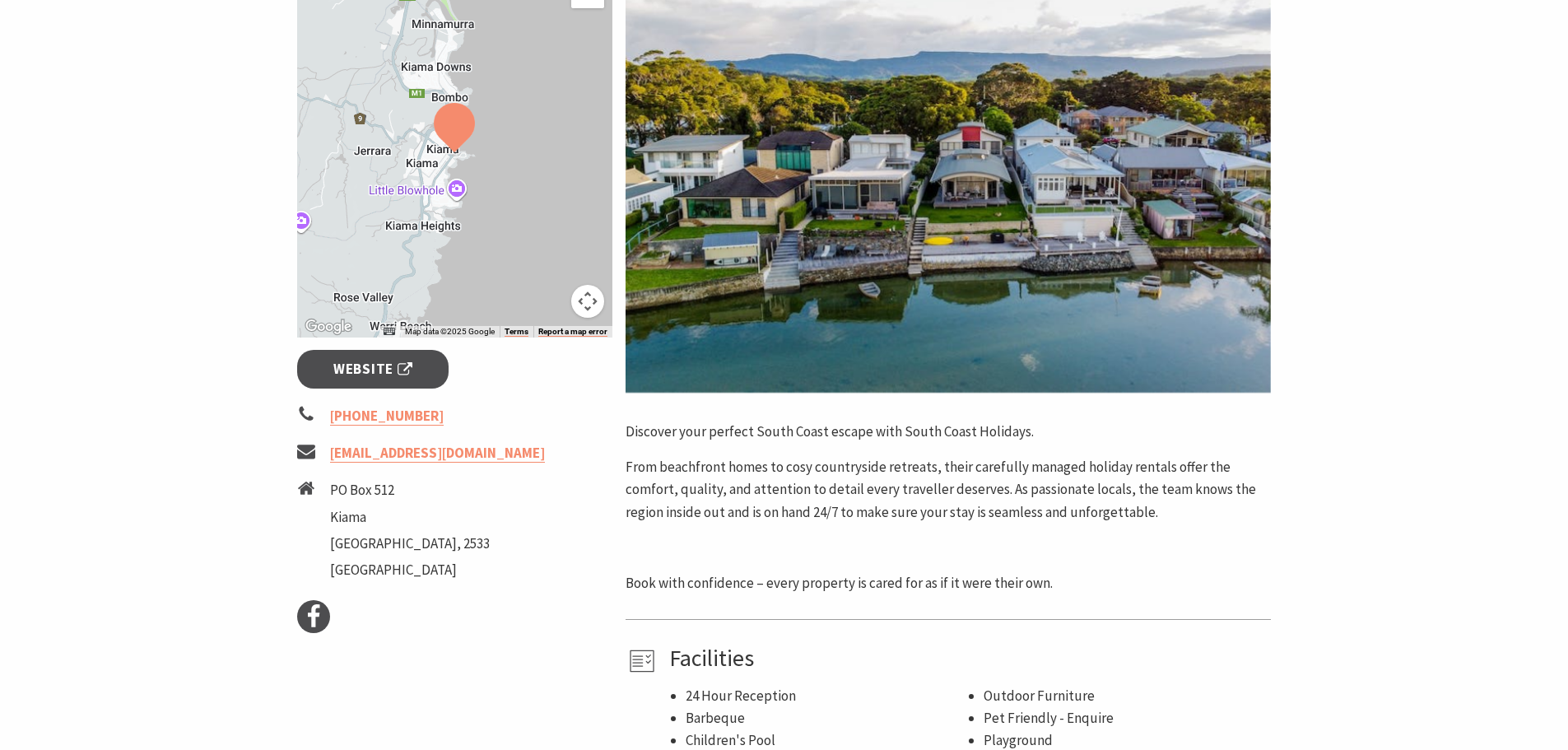
scroll to position [247, 0]
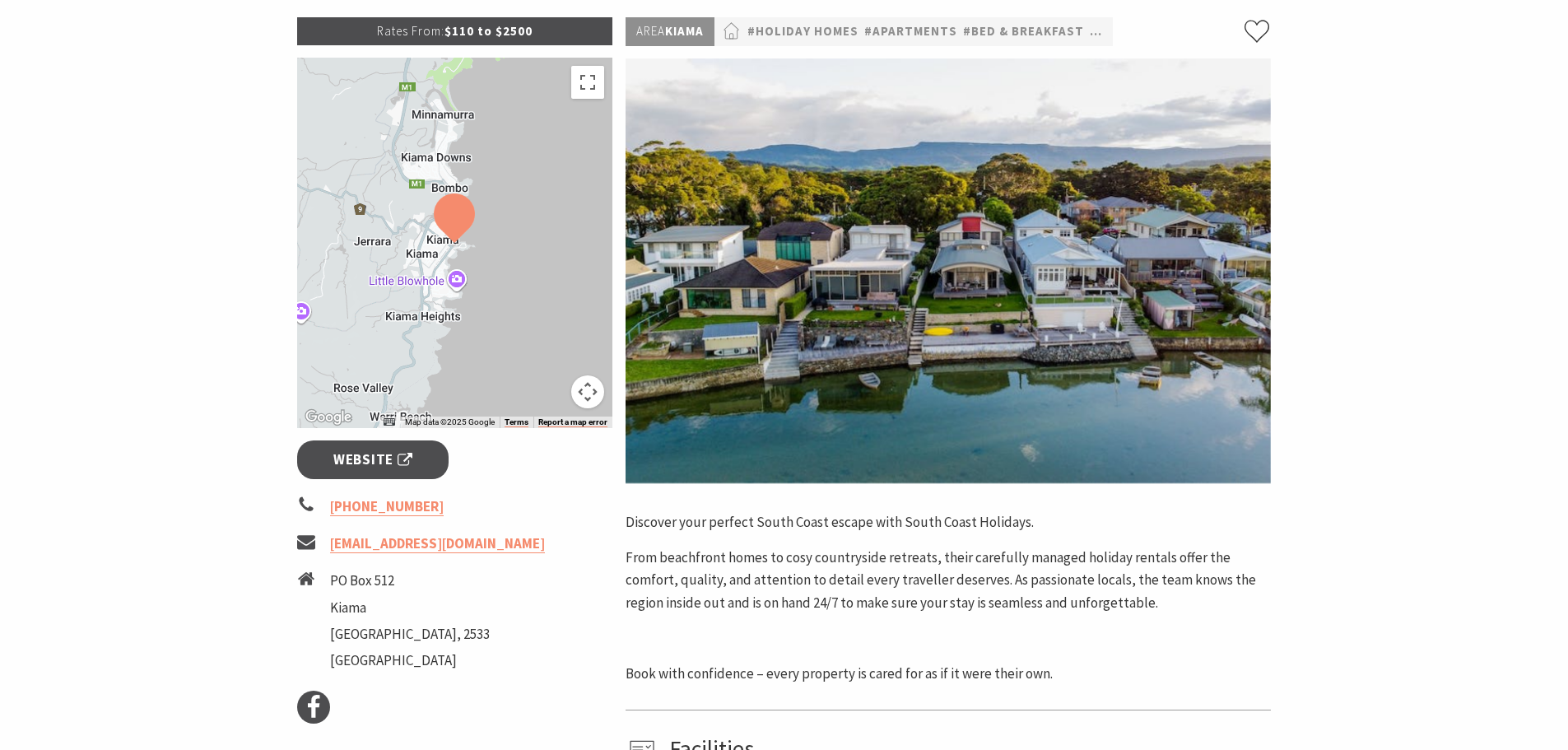
click at [1014, 305] on img at bounding box center [947, 270] width 645 height 425
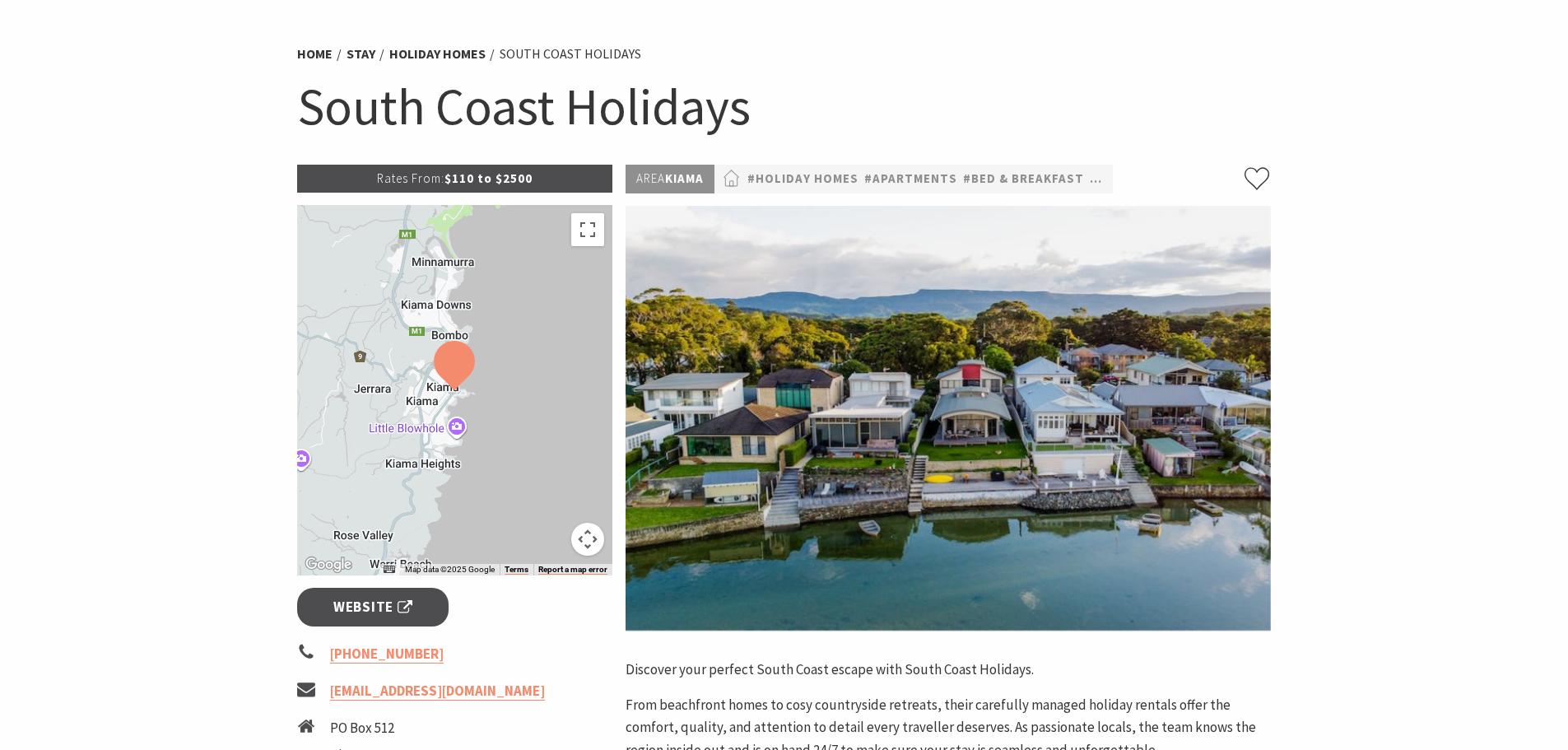
scroll to position [82, 0]
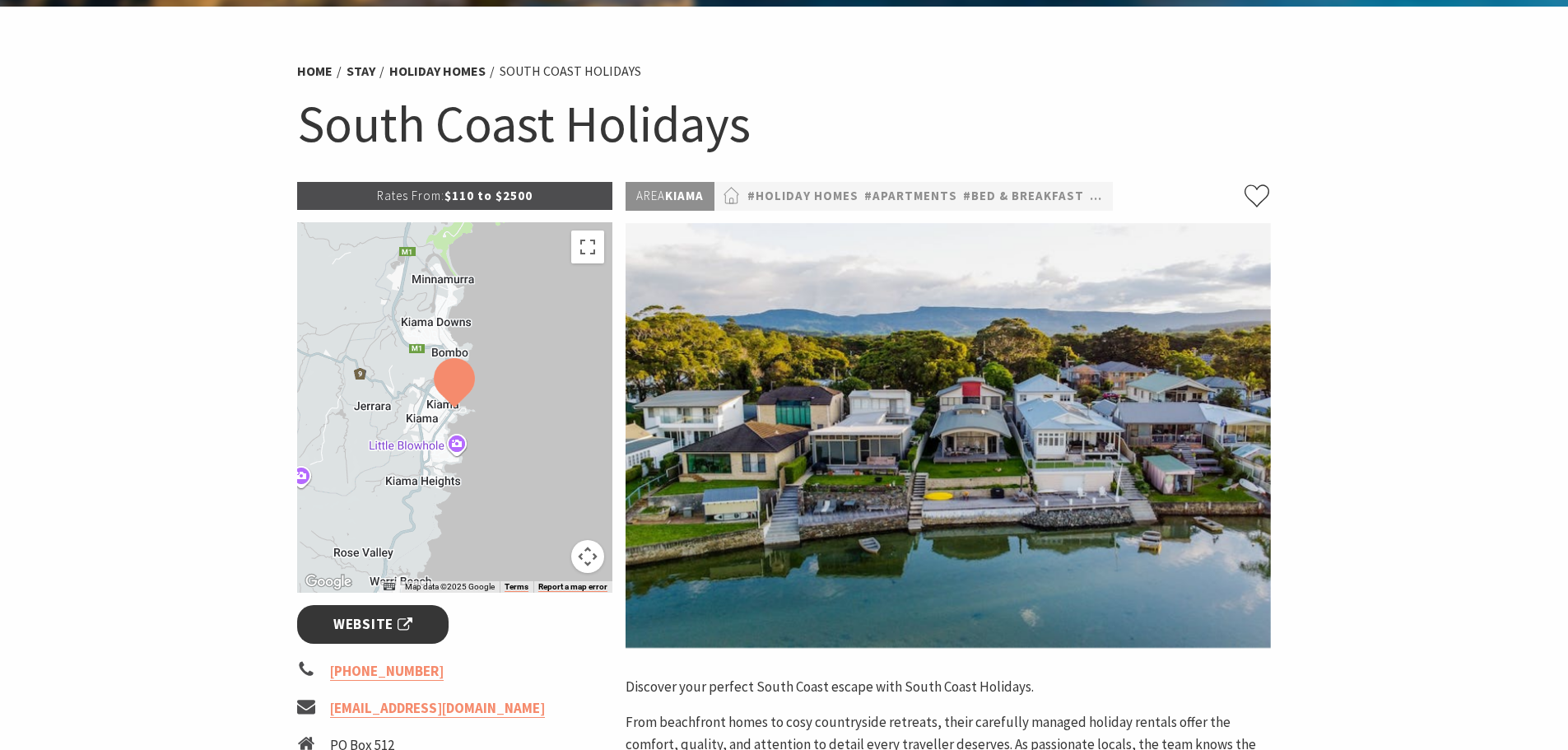
click at [380, 624] on span "Website" at bounding box center [373, 625] width 79 height 22
